Goal: Task Accomplishment & Management: Complete application form

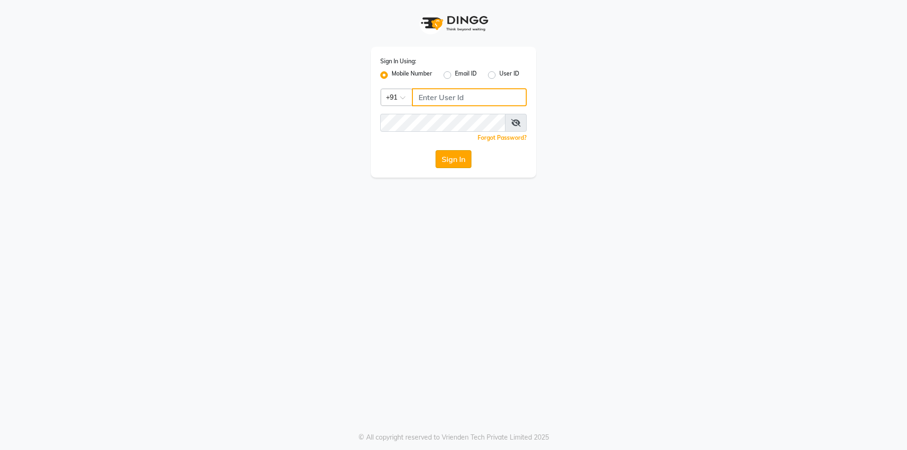
type input "01141520058"
click at [466, 158] on button "Sign In" at bounding box center [454, 159] width 36 height 18
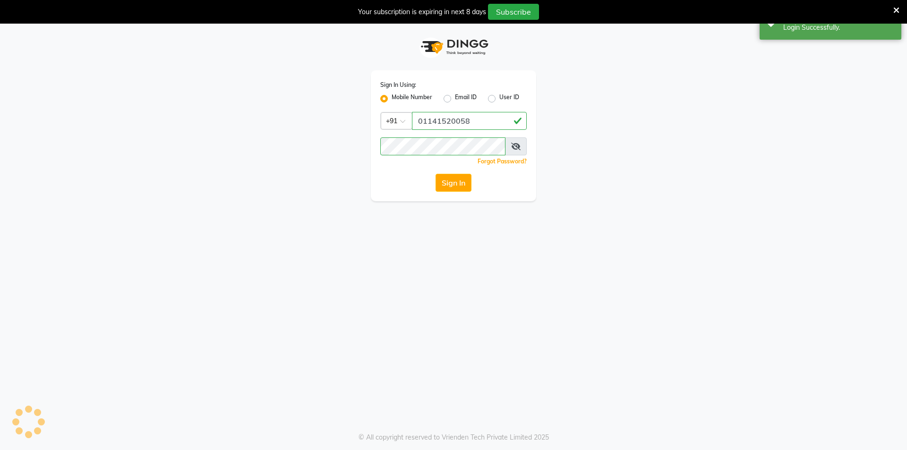
select select "4899"
select select "service"
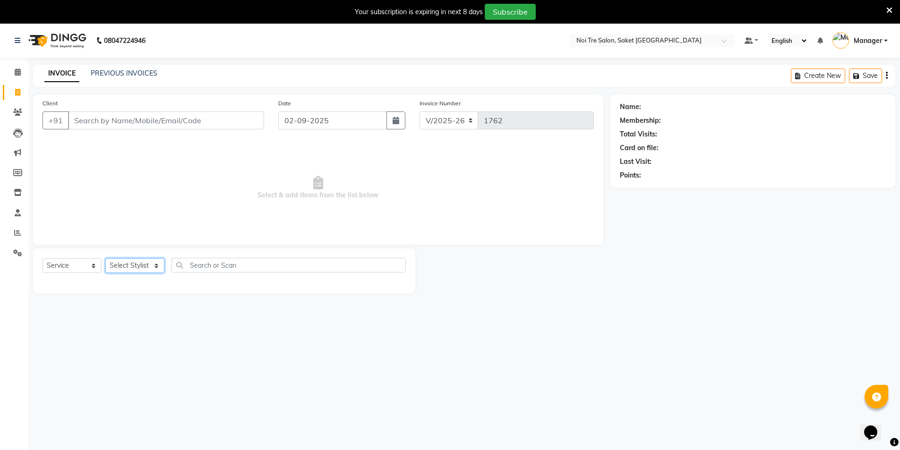
click at [126, 270] on select "Select Stylist AMIT [PERSON_NAME] [PERSON_NAME] Manager [PERSON_NAME] [PERSON_N…" at bounding box center [134, 266] width 59 height 15
select select "83489"
click at [105, 259] on select "Select Stylist AMIT [PERSON_NAME] [PERSON_NAME] Manager [PERSON_NAME] [PERSON_N…" at bounding box center [134, 266] width 59 height 15
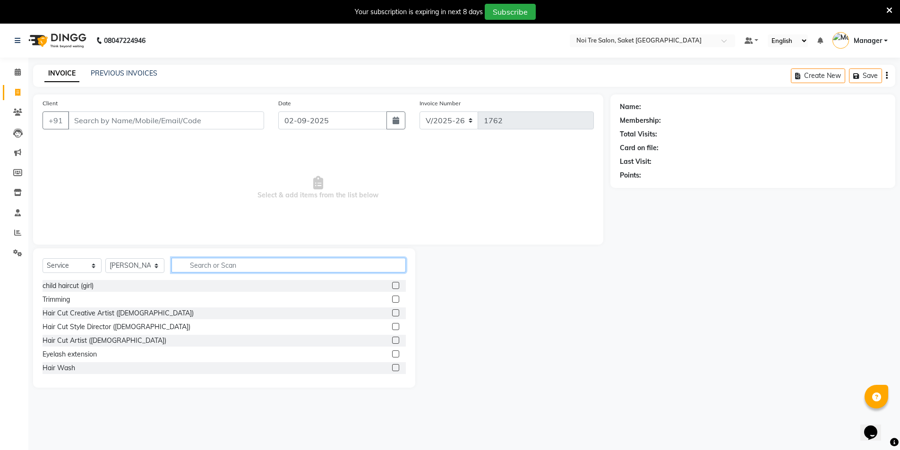
click at [233, 261] on input "text" at bounding box center [289, 265] width 234 height 15
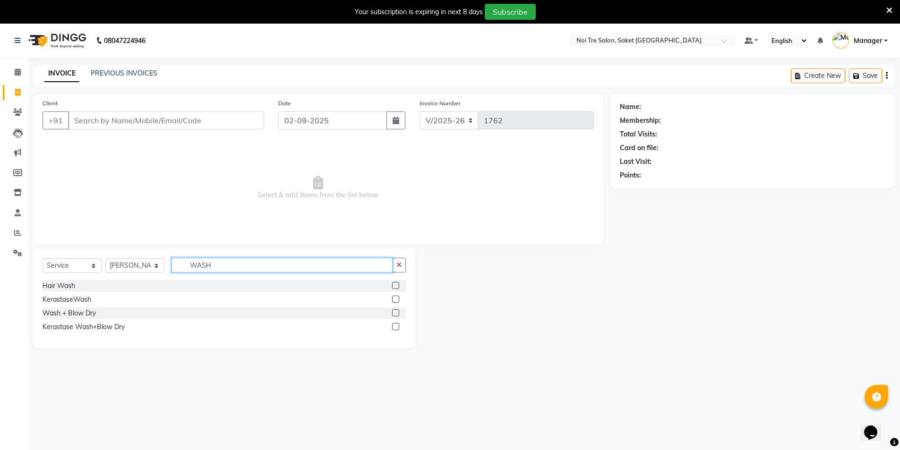
type input "WASH"
click at [392, 312] on label at bounding box center [395, 313] width 7 height 7
click at [392, 312] on input "checkbox" at bounding box center [395, 314] width 6 height 6
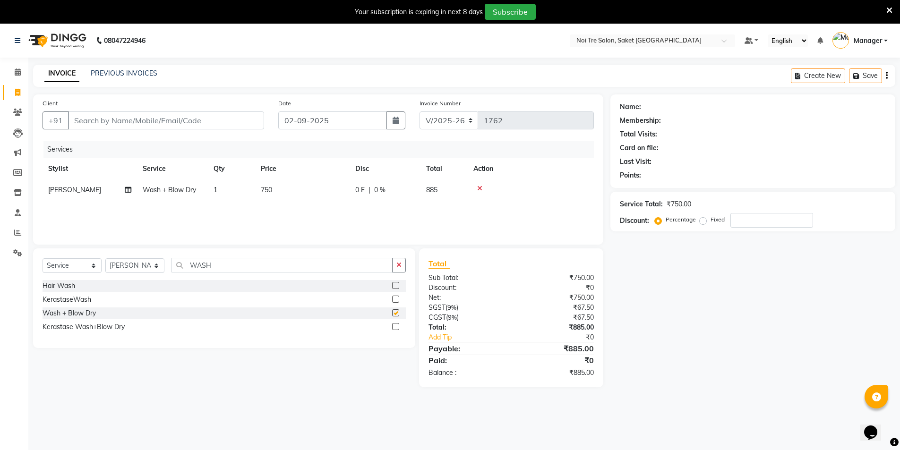
checkbox input "false"
click at [153, 117] on input "Client" at bounding box center [166, 121] width 196 height 18
type input "7"
type input "0"
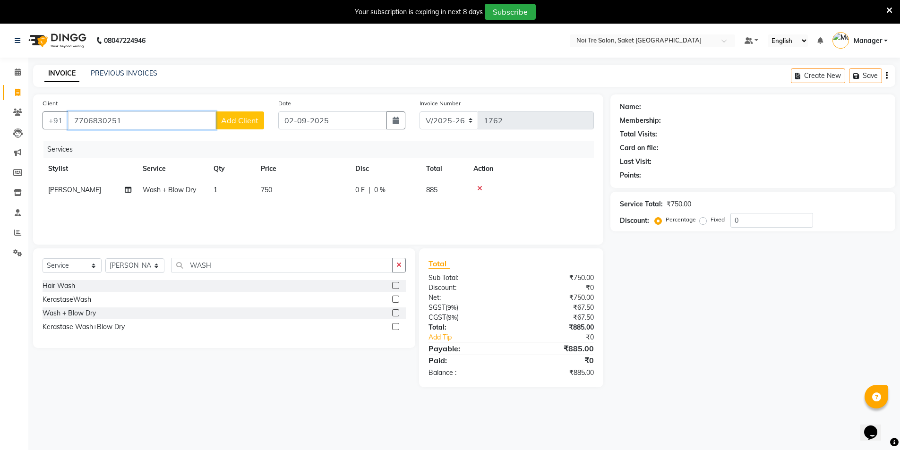
type input "7706830251"
click at [231, 131] on div "Client +91 7706830251 Add Client" at bounding box center [153, 117] width 236 height 39
click at [250, 121] on span "Add Client" at bounding box center [239, 120] width 37 height 9
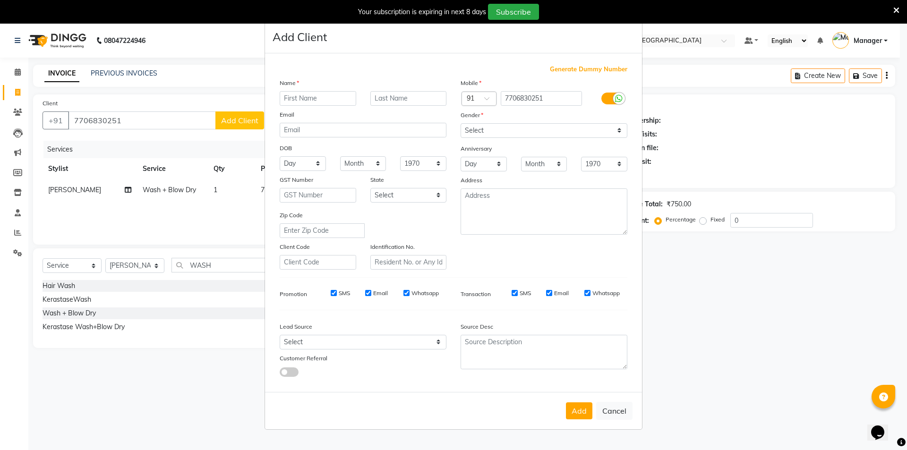
click at [325, 96] on input "text" at bounding box center [318, 98] width 77 height 15
type input "LATIKA"
click at [393, 88] on div "Name" at bounding box center [363, 84] width 181 height 13
click at [394, 95] on input "text" at bounding box center [409, 98] width 77 height 15
type input "..."
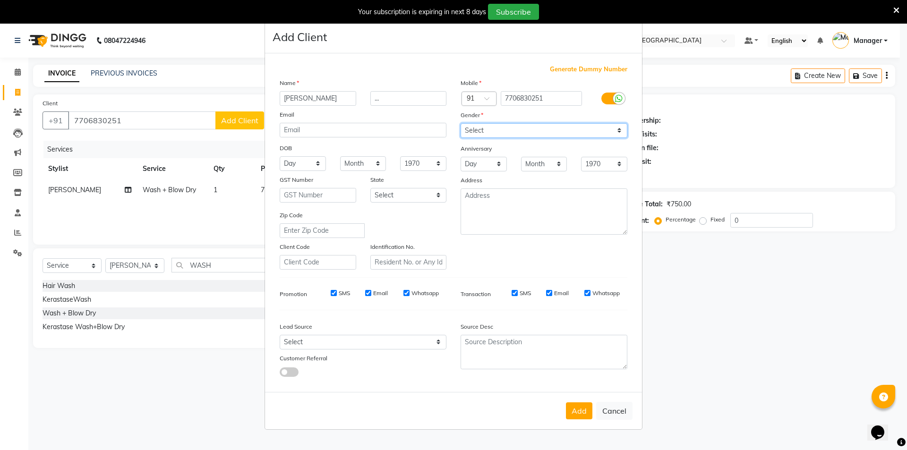
click at [480, 127] on select "Select Male Female Other Prefer Not To Say" at bounding box center [544, 130] width 167 height 15
select select "female"
click at [461, 123] on select "Select Male Female Other Prefer Not To Say" at bounding box center [544, 130] width 167 height 15
click at [570, 412] on button "Add" at bounding box center [579, 411] width 26 height 17
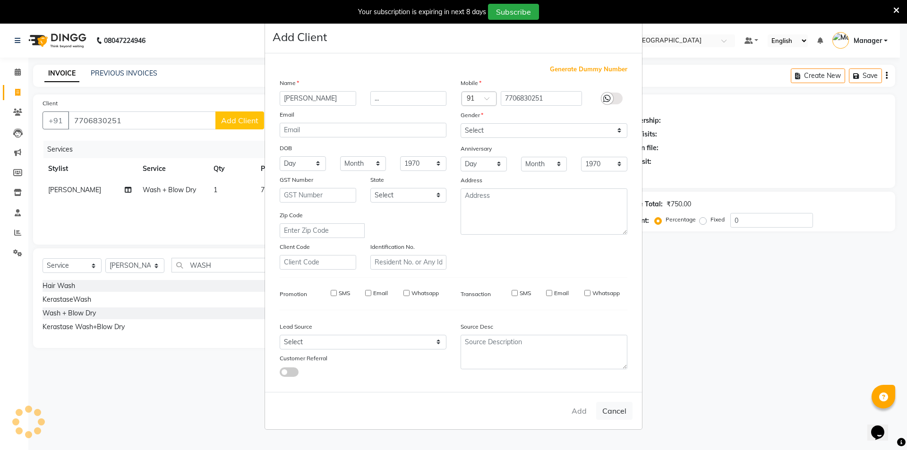
select select
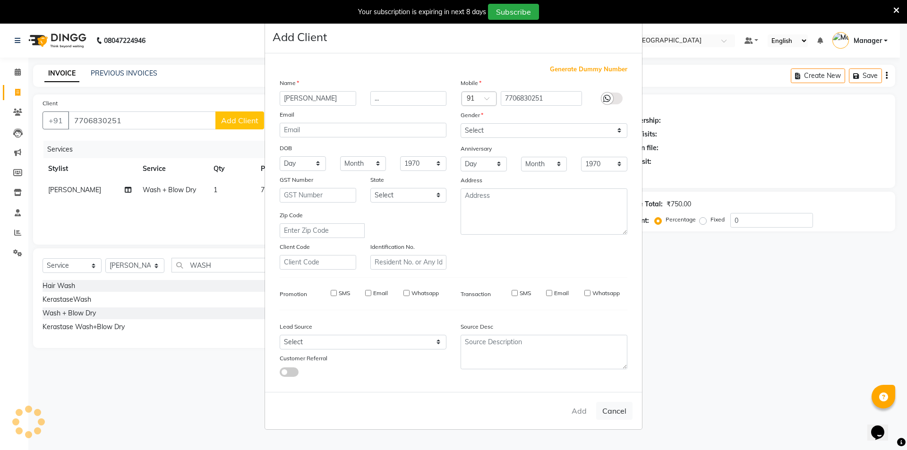
select select
checkbox input "false"
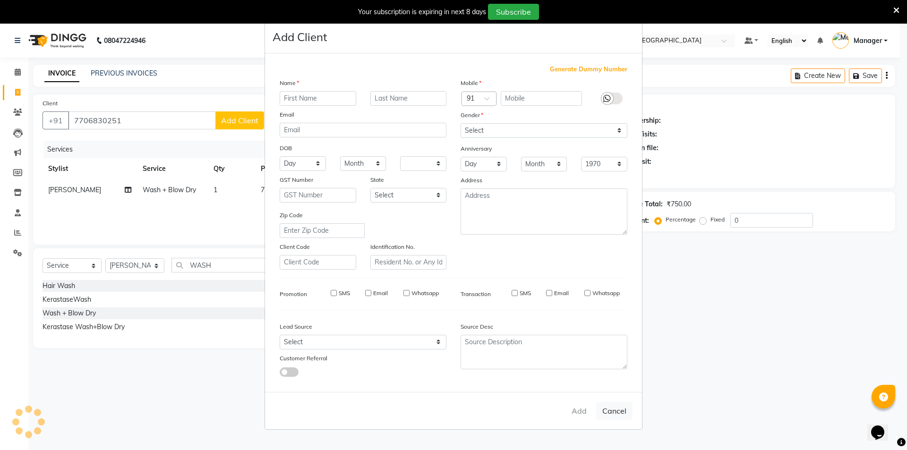
checkbox input "false"
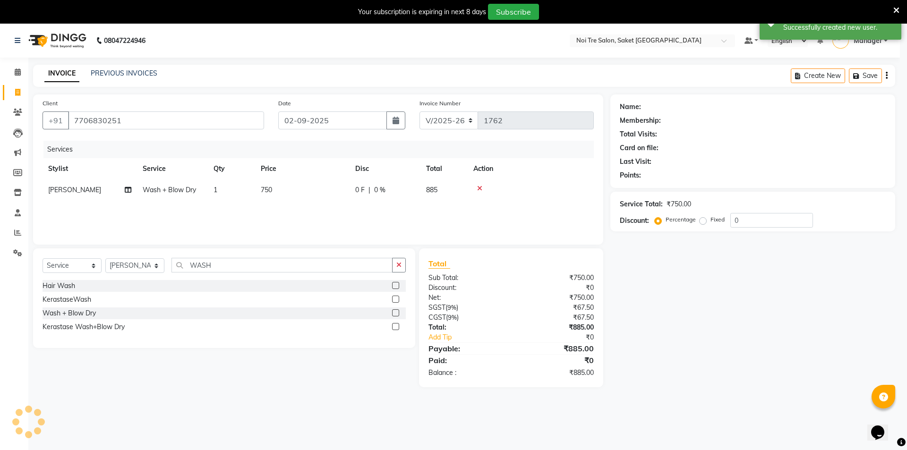
select select "1: Object"
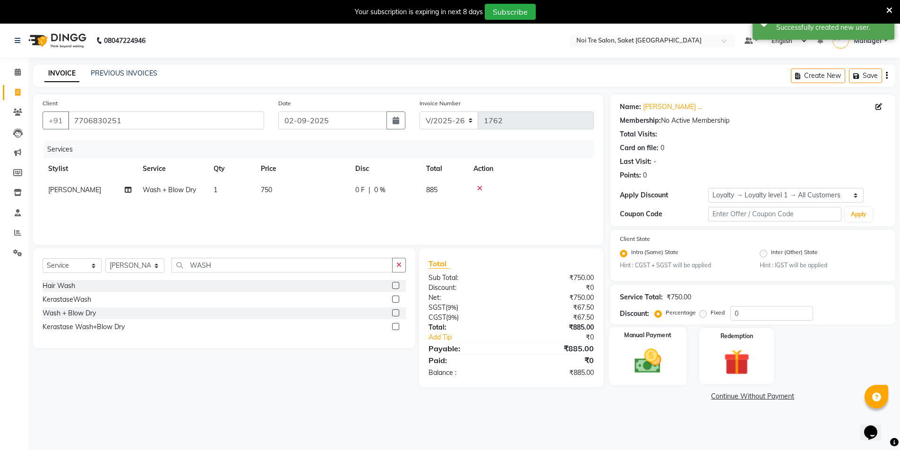
click at [679, 348] on div "Manual Payment" at bounding box center [648, 357] width 78 height 58
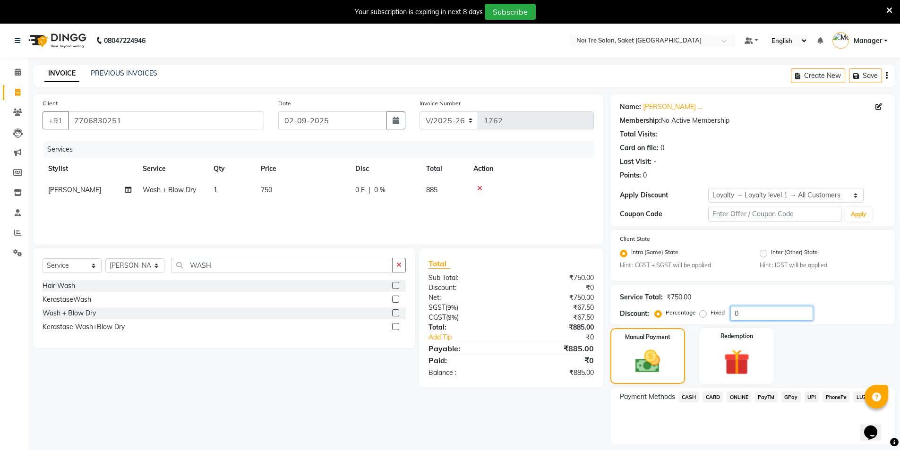
click at [744, 307] on input "0" at bounding box center [772, 313] width 83 height 15
type input "1"
click at [686, 400] on span "CASH" at bounding box center [689, 397] width 20 height 11
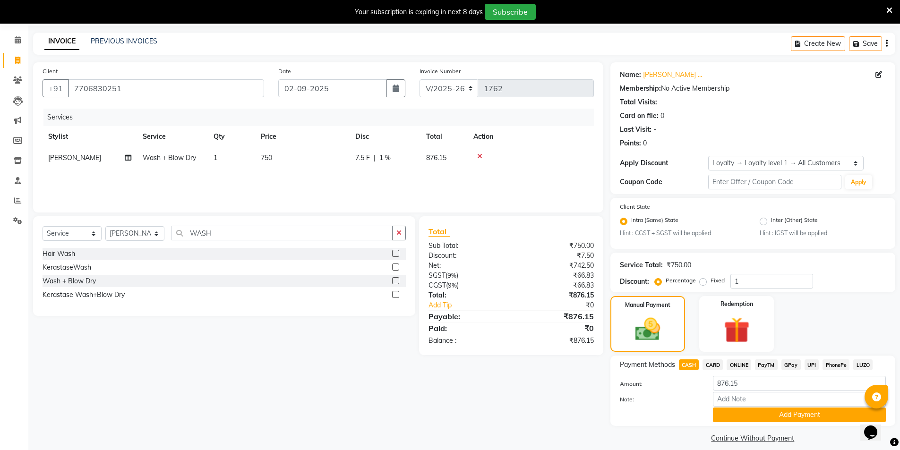
scroll to position [42, 0]
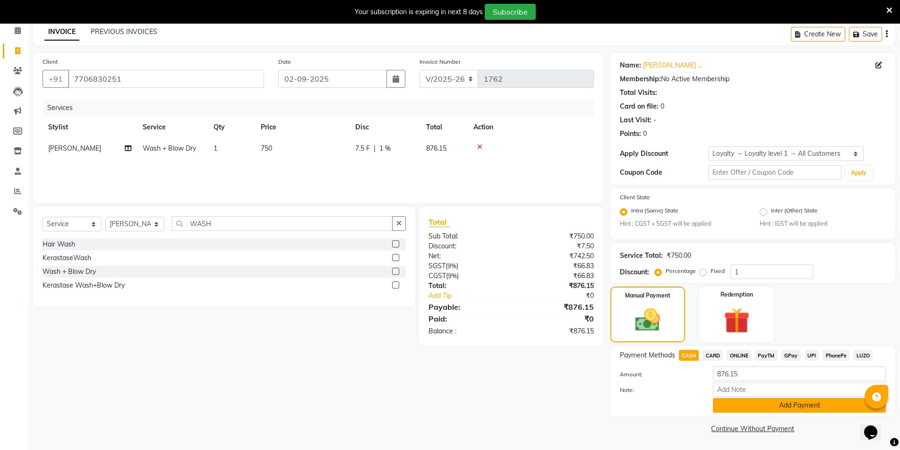
click at [738, 413] on button "Add Payment" at bounding box center [799, 405] width 173 height 15
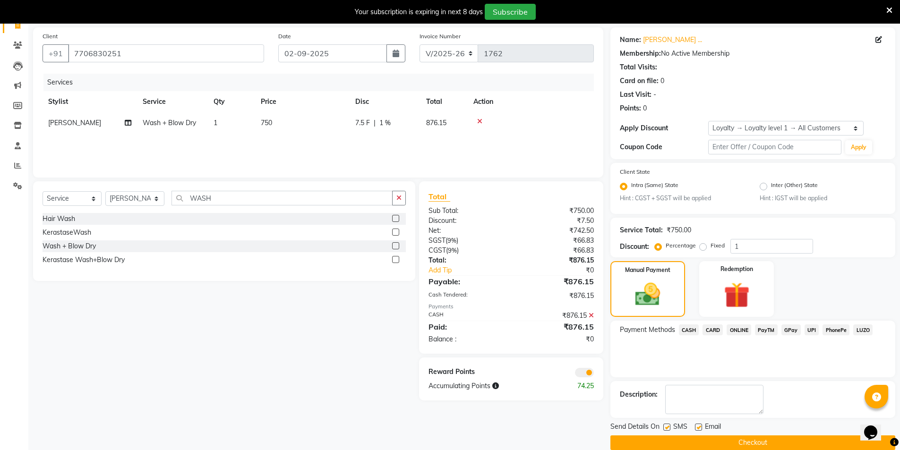
scroll to position [81, 0]
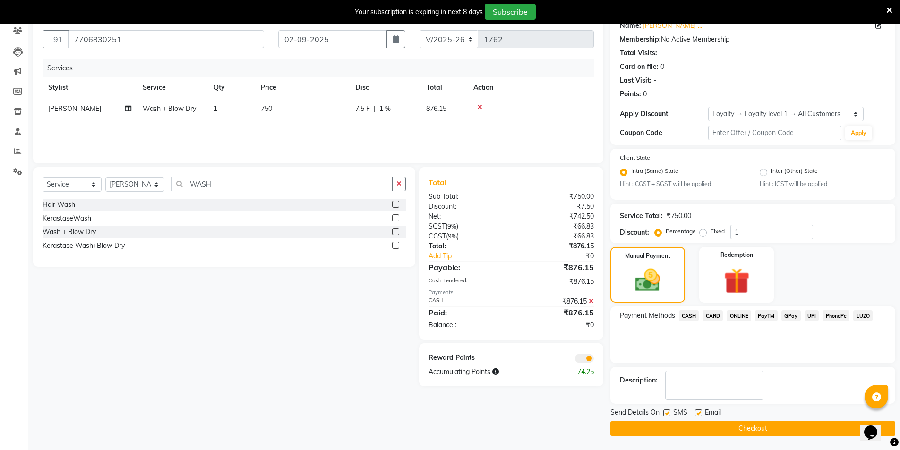
click at [722, 426] on button "Checkout" at bounding box center [753, 429] width 285 height 15
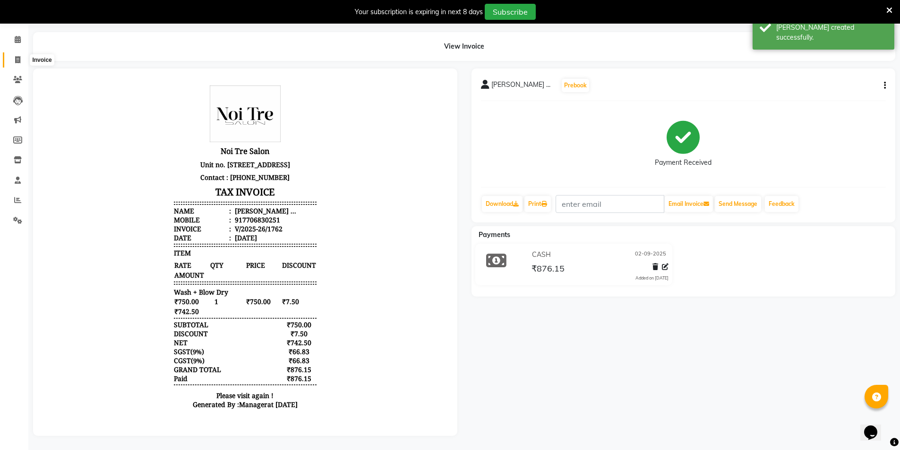
click at [14, 55] on span at bounding box center [17, 60] width 17 height 11
select select "service"
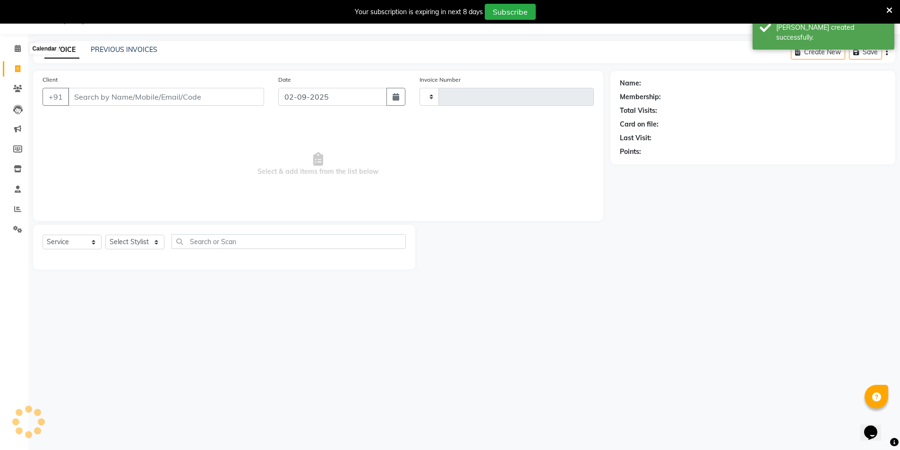
scroll to position [24, 0]
type input "1763"
select select "4899"
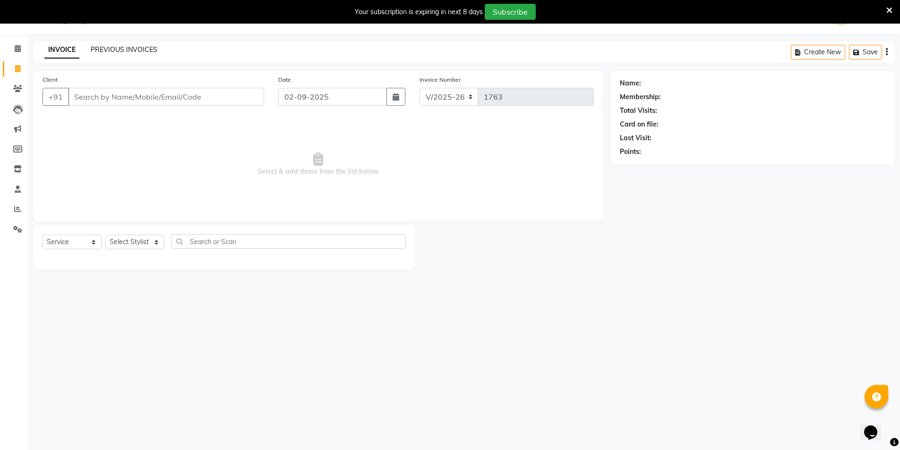
click at [101, 48] on link "PREVIOUS INVOICES" at bounding box center [124, 49] width 67 height 9
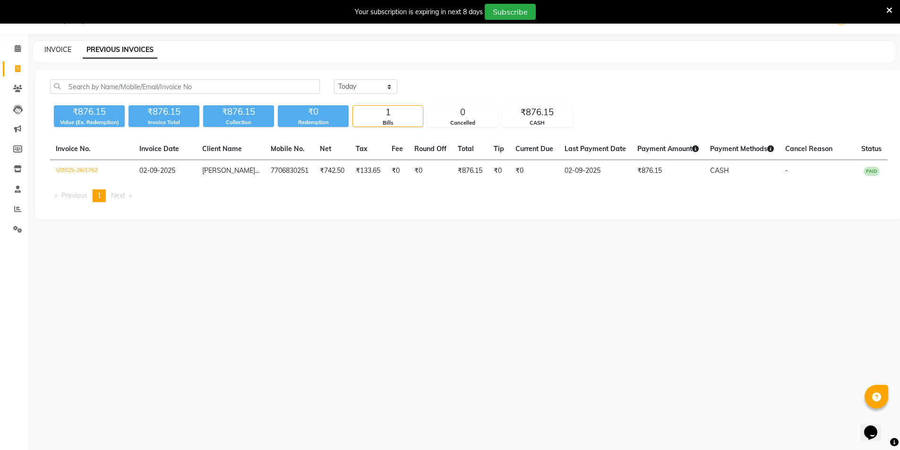
click at [66, 46] on link "INVOICE" at bounding box center [57, 49] width 27 height 9
select select "4899"
select select "service"
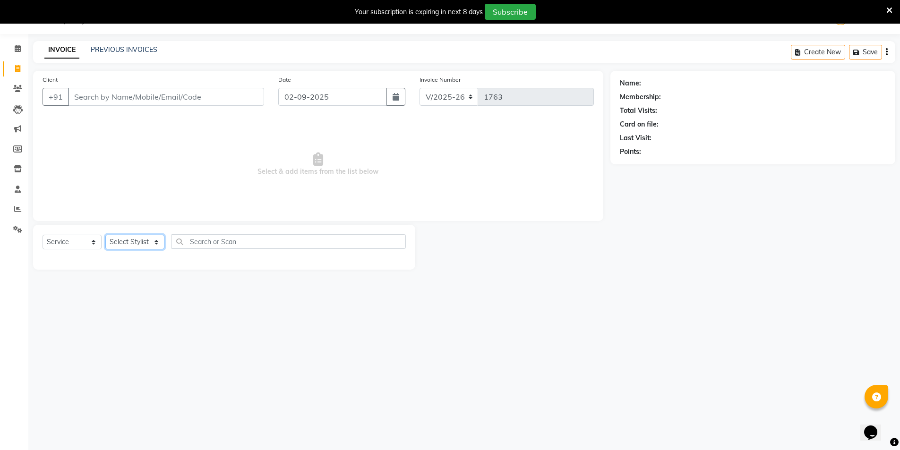
click at [133, 240] on select "Select Stylist AMIT Bobby GAURAV harry Manager Mazid rohit salman Shahdab shiva…" at bounding box center [134, 242] width 59 height 15
select select "56858"
click at [105, 235] on select "Select Stylist AMIT Bobby GAURAV harry Manager Mazid rohit salman Shahdab shiva…" at bounding box center [134, 242] width 59 height 15
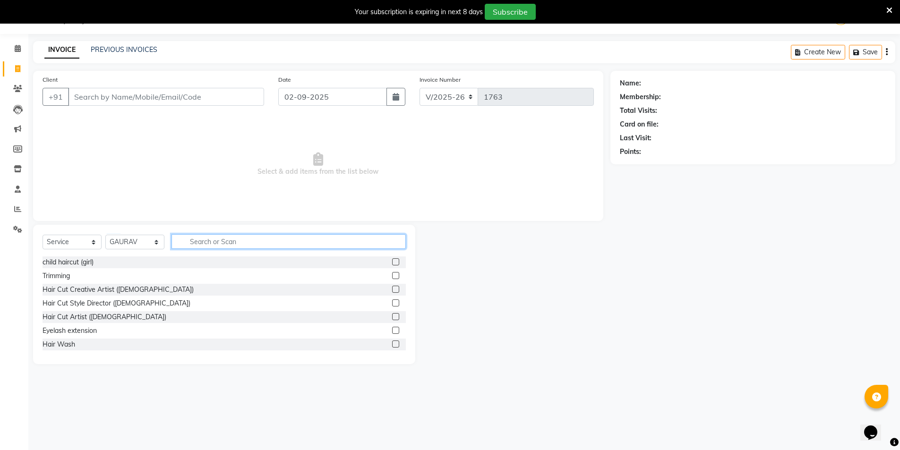
click at [199, 243] on input "text" at bounding box center [289, 241] width 234 height 15
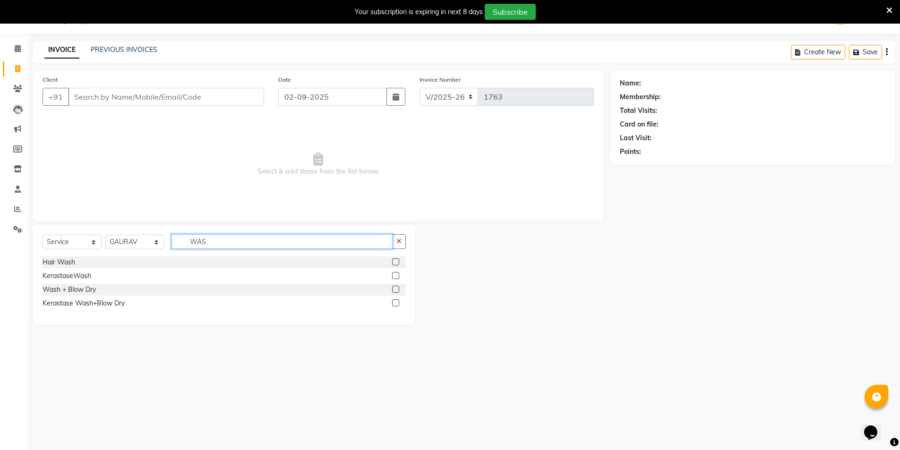
type input "WAS"
click at [397, 261] on label at bounding box center [395, 262] width 7 height 7
click at [397, 261] on input "checkbox" at bounding box center [395, 262] width 6 height 6
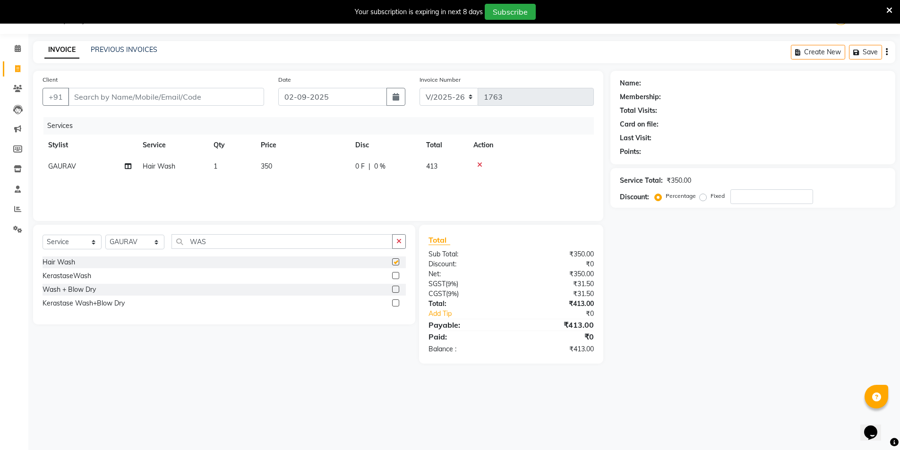
checkbox input "false"
click at [6, 68] on link "Invoice" at bounding box center [14, 69] width 23 height 16
select select "service"
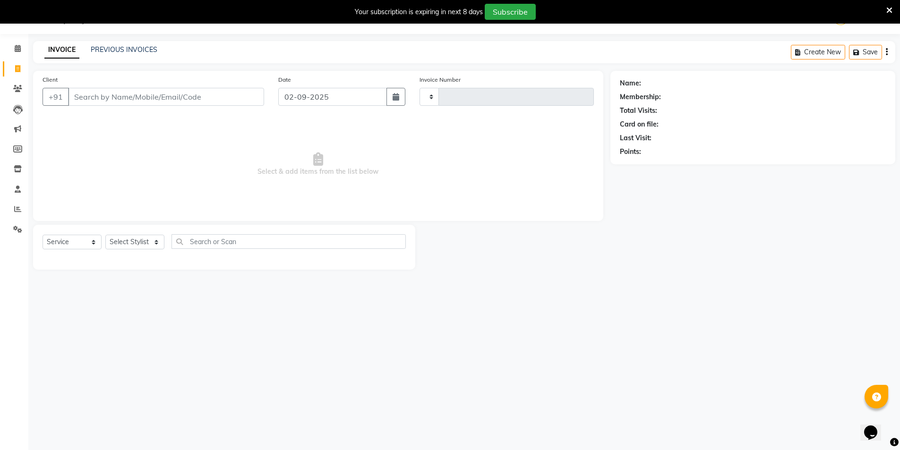
type input "1763"
select select "4899"
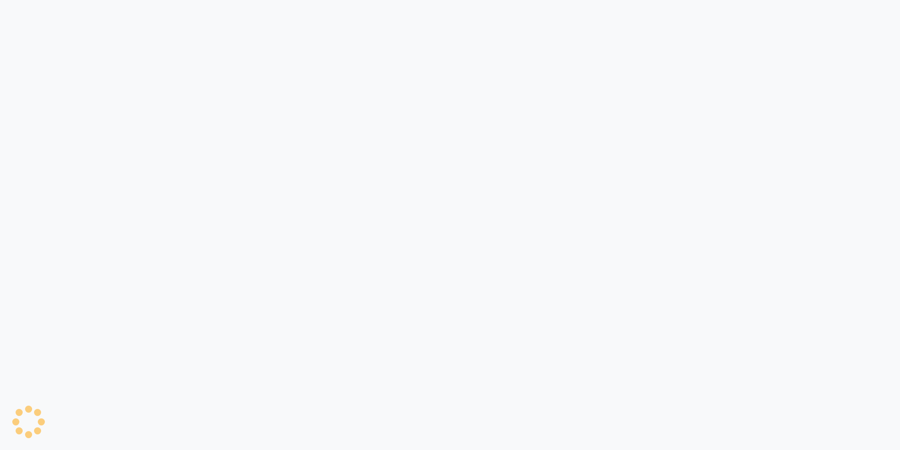
select select "service"
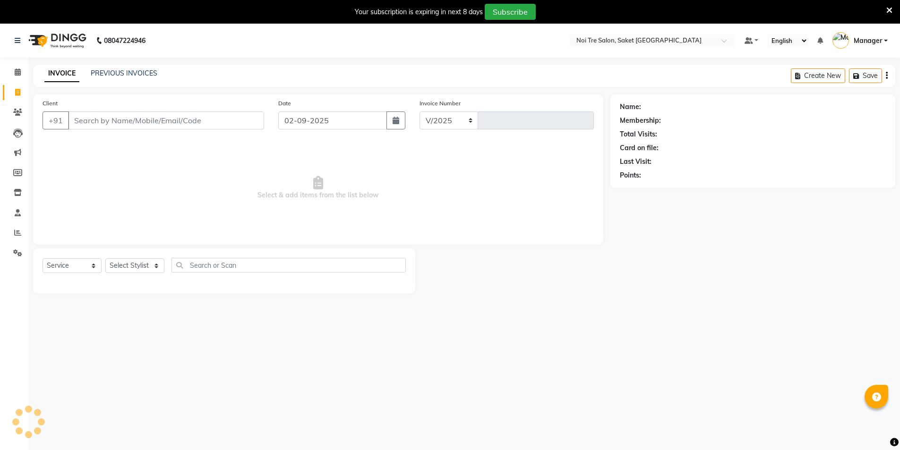
select select "4899"
type input "1762"
select select "4899"
select select "service"
